Goal: Task Accomplishment & Management: Use online tool/utility

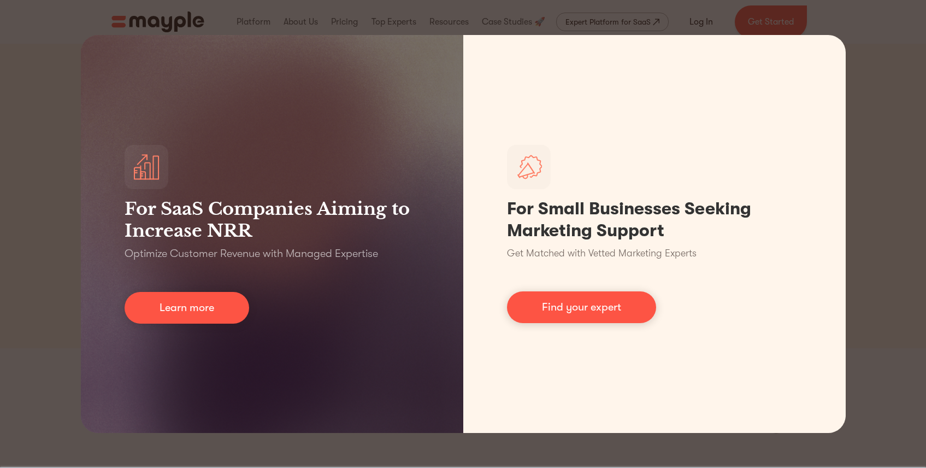
click at [42, 75] on div "For SaaS Companies Aiming to Increase NRR Optimize Customer Revenue with Manage…" at bounding box center [463, 234] width 926 height 468
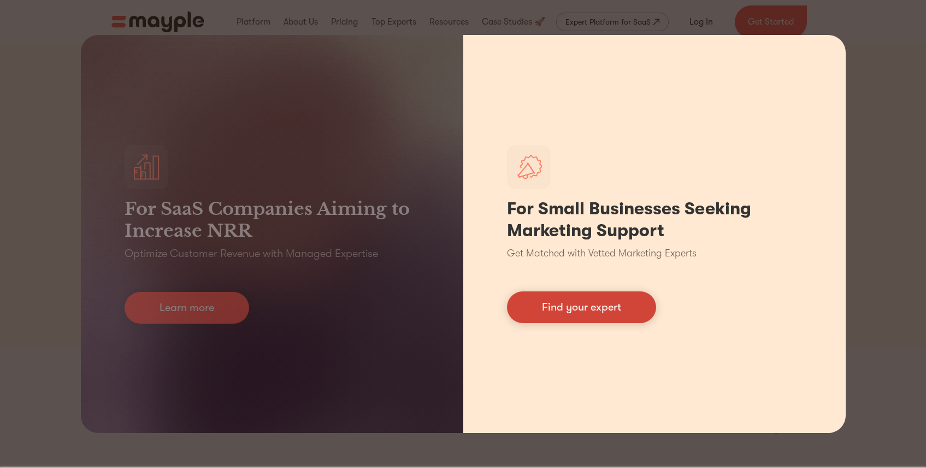
click at [575, 305] on link "Find your expert" at bounding box center [581, 307] width 149 height 32
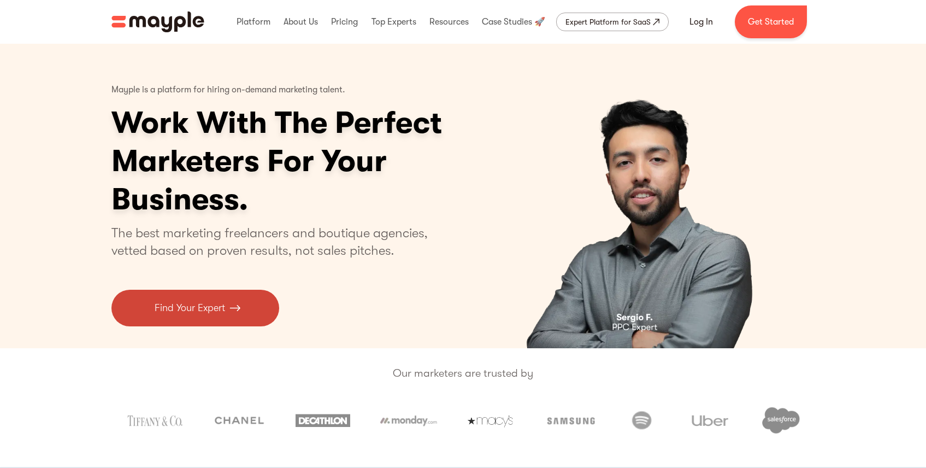
click at [207, 313] on p "Find Your Expert" at bounding box center [190, 308] width 70 height 15
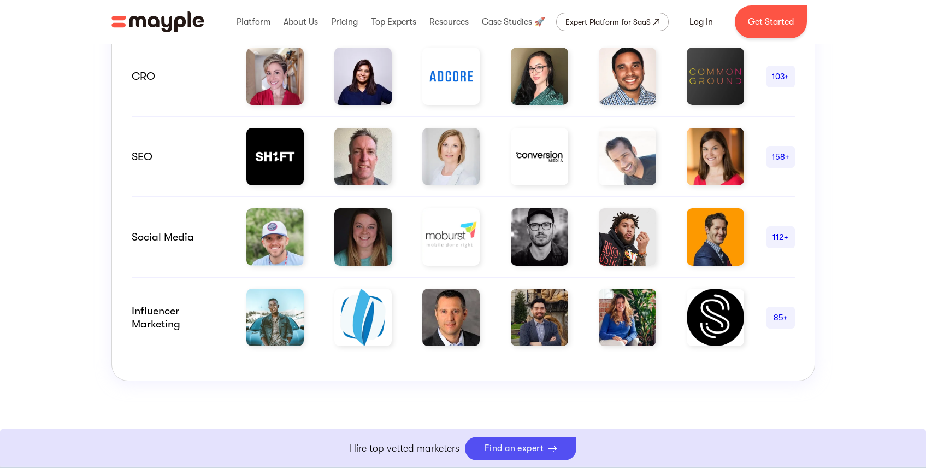
scroll to position [805, 0]
click at [51, 187] on div "Hire Marketing Experts with Proven Results The challenge of assessing marketers…" at bounding box center [463, 50] width 926 height 811
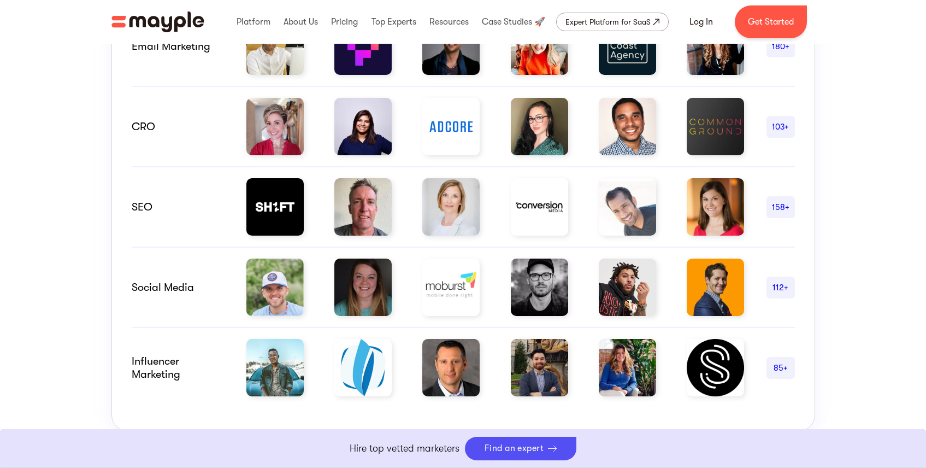
scroll to position [762, 0]
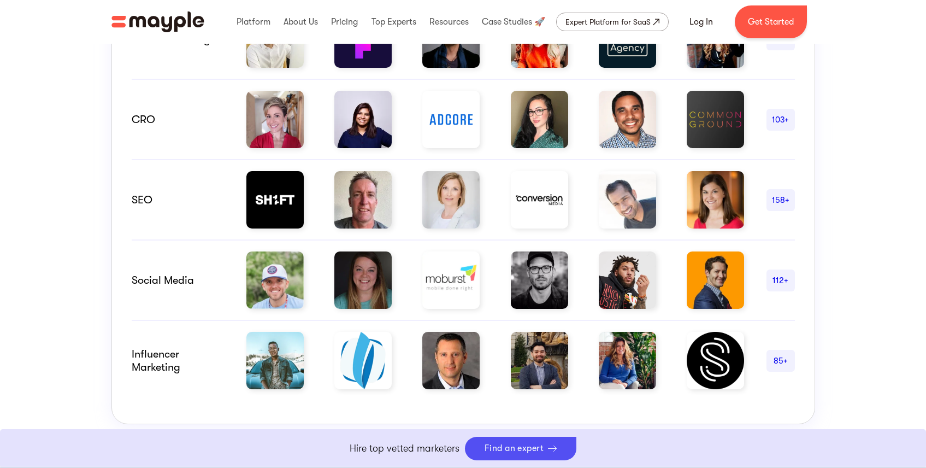
click at [369, 208] on img at bounding box center [362, 199] width 57 height 57
